Goal: Transaction & Acquisition: Purchase product/service

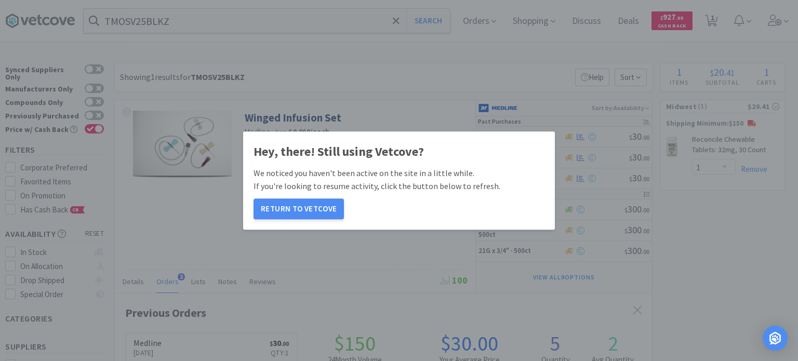
select select "1"
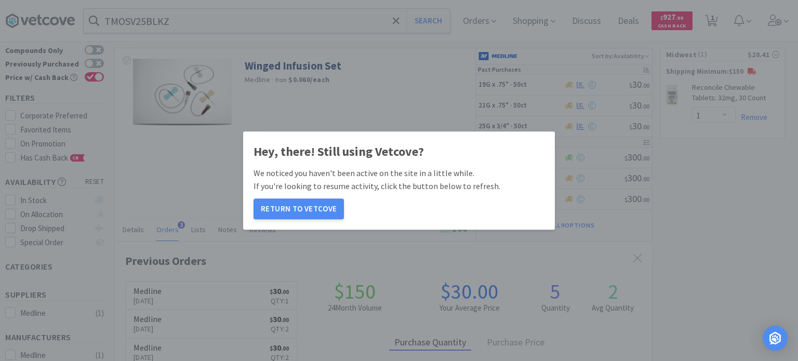
scroll to position [266, 537]
click at [323, 199] on button "Return to Vetcove" at bounding box center [298, 208] width 90 height 21
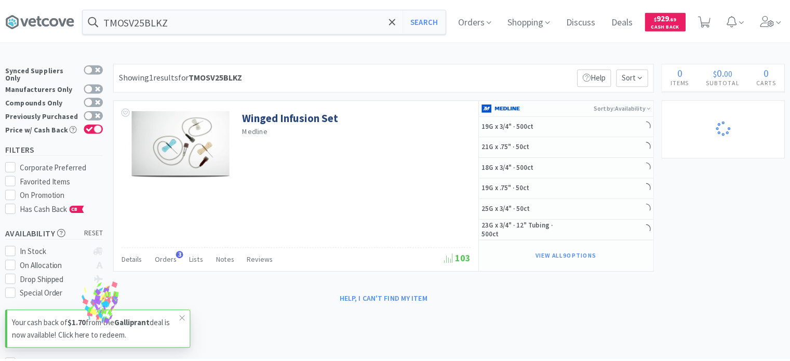
scroll to position [52, 0]
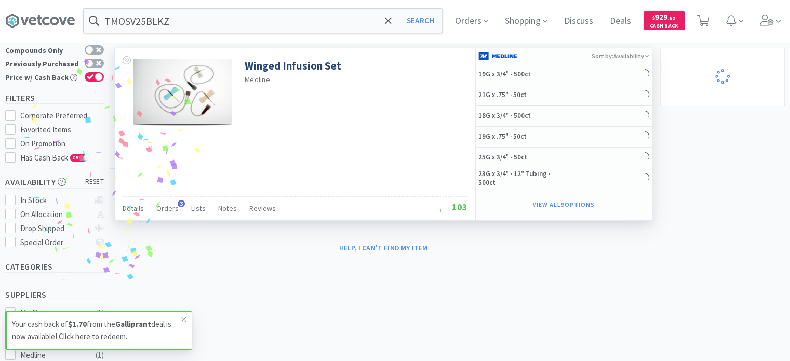
select select "1"
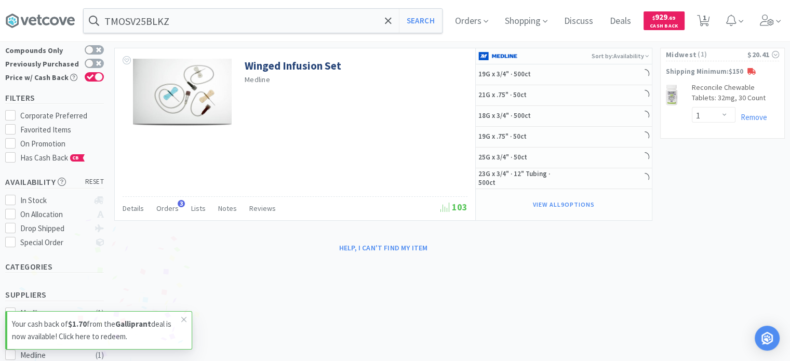
select select "4"
select select "2"
